Goal: Register for event/course

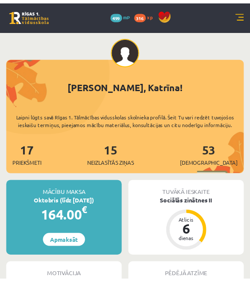
scroll to position [74, 0]
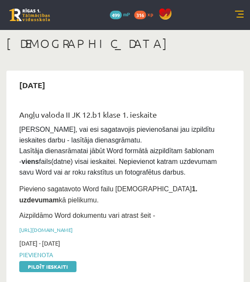
scroll to position [51, 0]
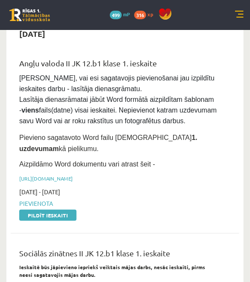
click at [35, 199] on span "Pievienota" at bounding box center [118, 203] width 199 height 9
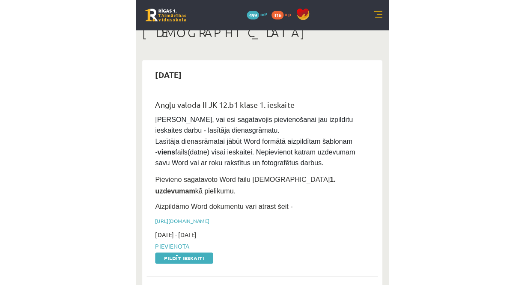
scroll to position [0, 0]
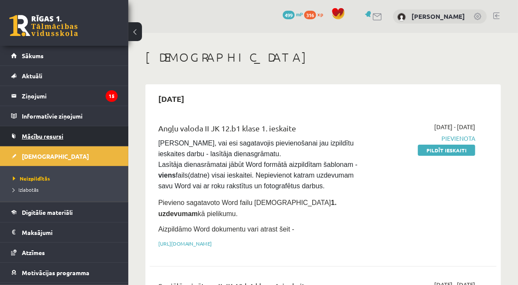
click at [48, 133] on span "Mācību resursi" at bounding box center [43, 136] width 42 height 8
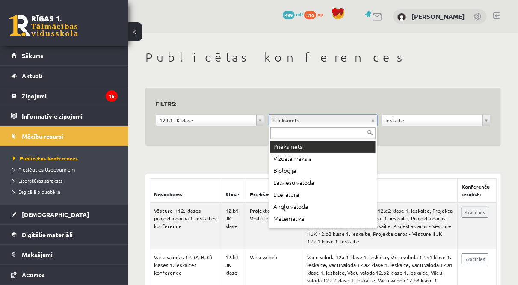
click at [338, 135] on input "text" at bounding box center [323, 133] width 105 height 12
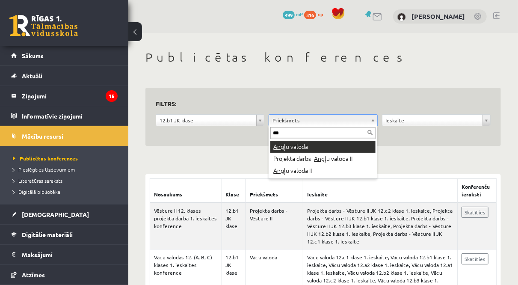
type input "***"
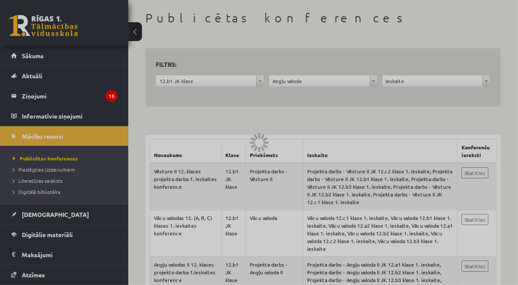
scroll to position [49, 0]
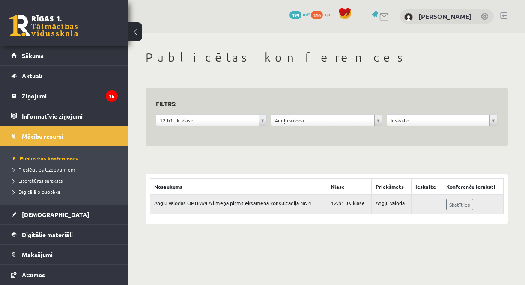
click at [250, 205] on td "Angļu valodas OPTIMĀLĀ līmeņa pirms eksāmena konsultācija Nr. 4" at bounding box center [238, 205] width 177 height 20
click at [457, 203] on link "Skatīties" at bounding box center [459, 204] width 27 height 11
click at [32, 170] on span "Pieslēgties Uzdevumiem" at bounding box center [44, 169] width 62 height 7
